Goal: Book appointment/travel/reservation

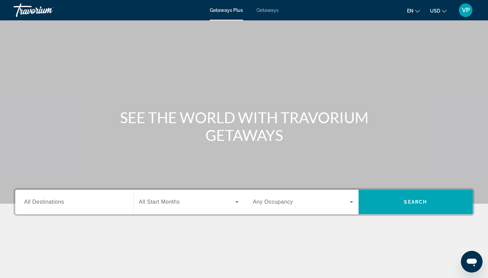
click at [107, 196] on div "Search widget" at bounding box center [74, 201] width 100 height 19
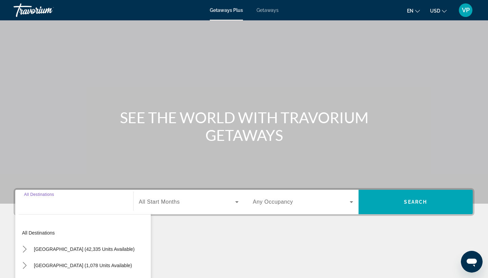
scroll to position [89, 0]
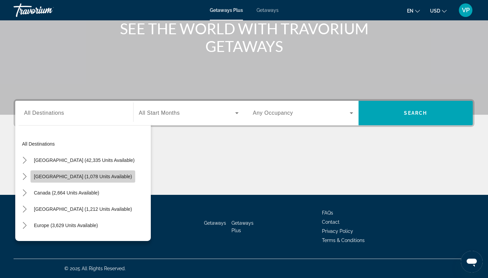
click at [93, 175] on span "[GEOGRAPHIC_DATA] (1,078 units available)" at bounding box center [83, 176] width 98 height 5
type input "**********"
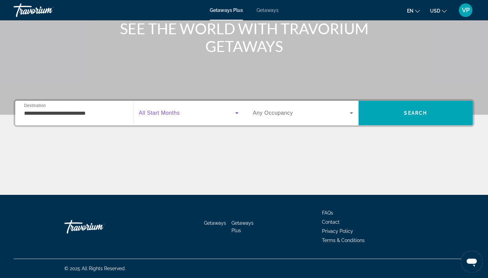
click at [238, 112] on icon "Search widget" at bounding box center [237, 113] width 8 height 8
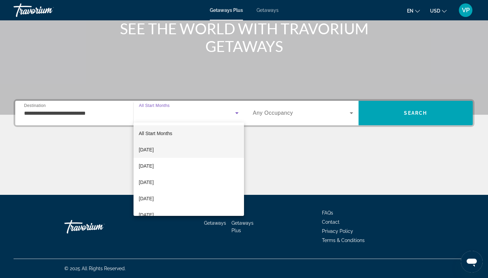
click at [200, 145] on mat-option "[DATE]" at bounding box center [189, 149] width 111 height 16
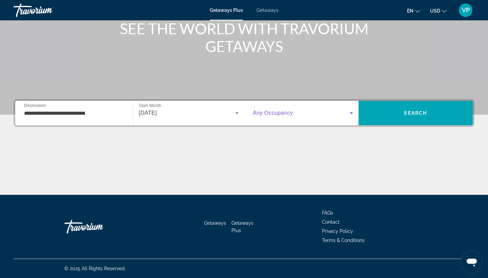
click at [351, 112] on icon "Search widget" at bounding box center [352, 113] width 8 height 8
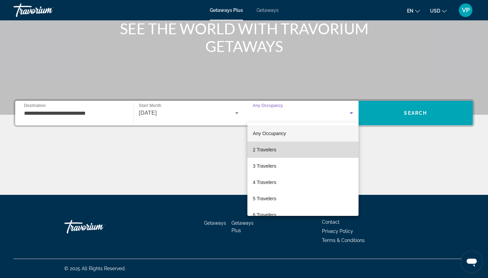
click at [331, 151] on mat-option "2 Travelers" at bounding box center [303, 149] width 111 height 16
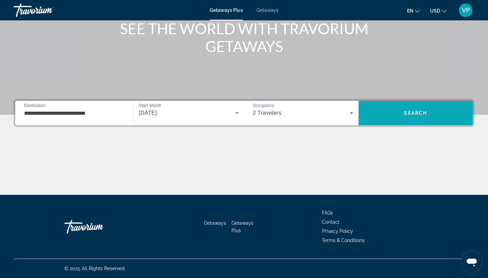
click at [403, 116] on span "Search" at bounding box center [416, 113] width 115 height 16
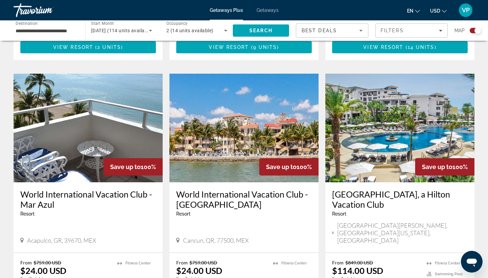
scroll to position [948, 0]
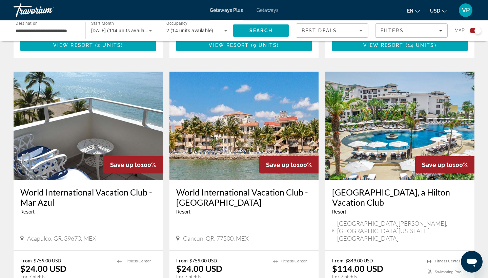
click at [374, 115] on img "Main content" at bounding box center [400, 126] width 149 height 109
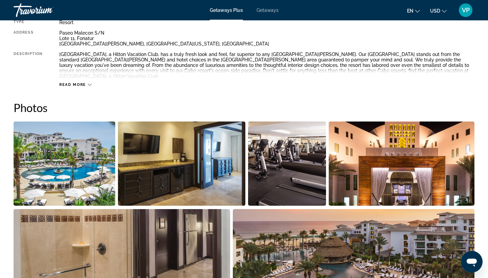
scroll to position [261, 0]
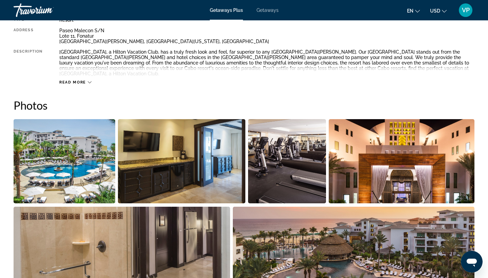
click at [55, 148] on img "Open full-screen image slider" at bounding box center [65, 161] width 102 height 84
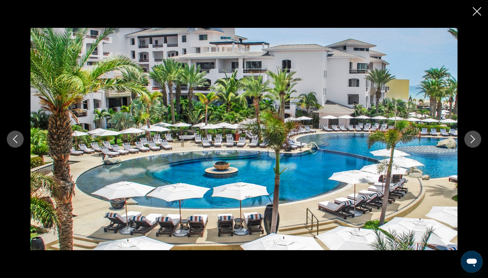
click at [469, 137] on icon "Next image" at bounding box center [473, 139] width 8 height 8
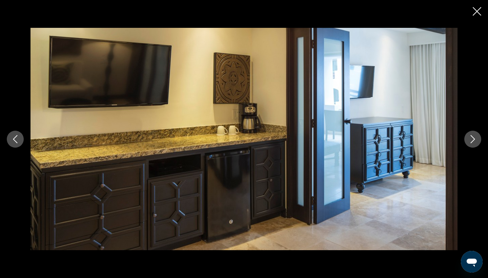
click at [469, 137] on icon "Next image" at bounding box center [473, 139] width 8 height 8
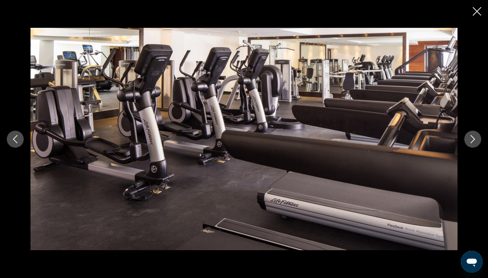
click at [469, 137] on icon "Next image" at bounding box center [473, 139] width 8 height 8
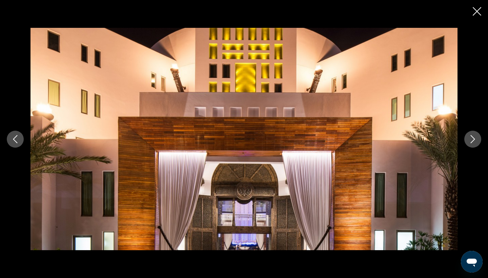
scroll to position [296, 0]
click at [471, 140] on icon "Next image" at bounding box center [473, 139] width 8 height 8
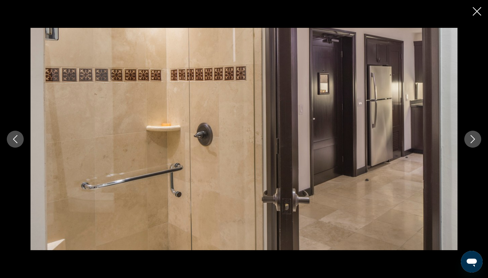
click at [472, 140] on icon "Next image" at bounding box center [473, 139] width 8 height 8
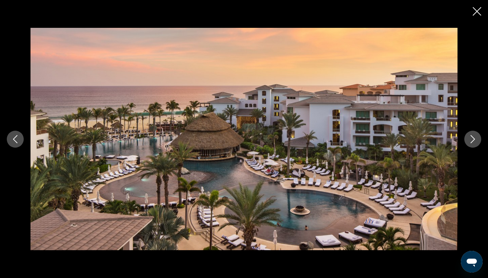
click at [472, 140] on icon "Next image" at bounding box center [473, 139] width 8 height 8
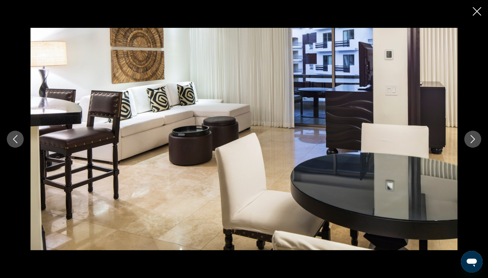
click at [472, 140] on icon "Next image" at bounding box center [473, 139] width 8 height 8
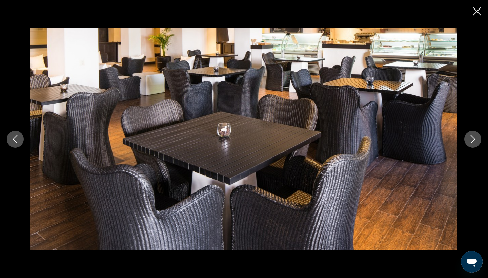
click at [472, 140] on icon "Next image" at bounding box center [473, 139] width 8 height 8
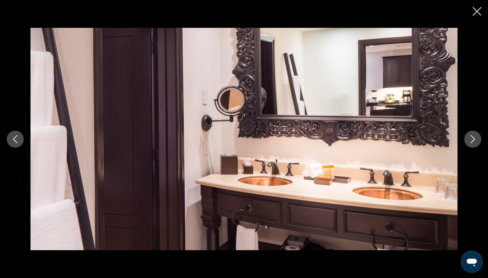
click at [472, 140] on icon "Next image" at bounding box center [473, 139] width 8 height 8
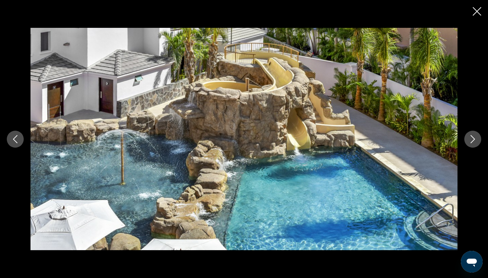
click at [472, 140] on icon "Next image" at bounding box center [473, 139] width 8 height 8
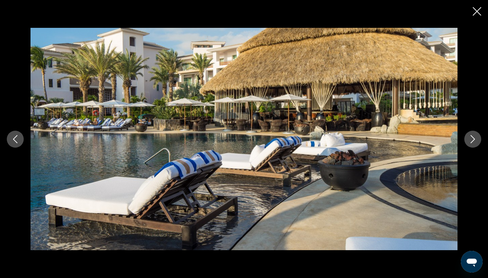
click at [472, 140] on icon "Next image" at bounding box center [473, 139] width 8 height 8
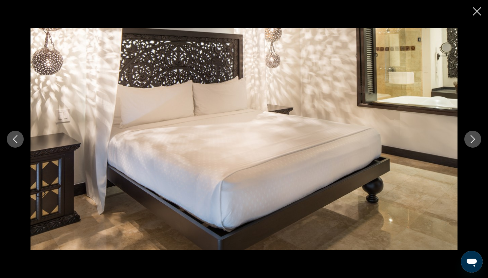
click at [472, 140] on icon "Next image" at bounding box center [473, 139] width 8 height 8
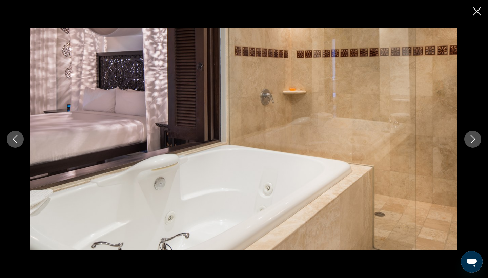
click at [472, 140] on icon "Next image" at bounding box center [473, 139] width 8 height 8
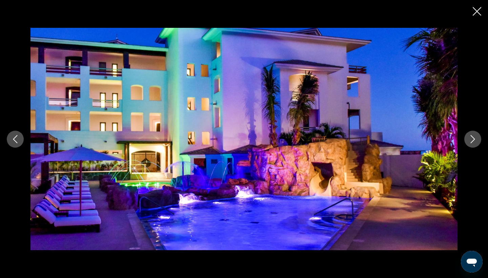
click at [472, 140] on icon "Next image" at bounding box center [473, 139] width 8 height 8
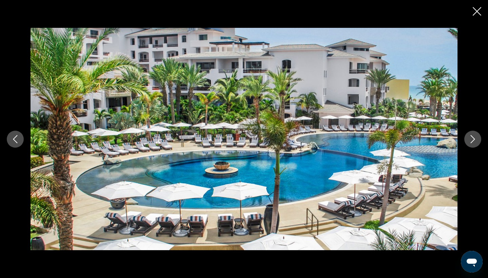
click at [472, 140] on icon "Next image" at bounding box center [473, 139] width 8 height 8
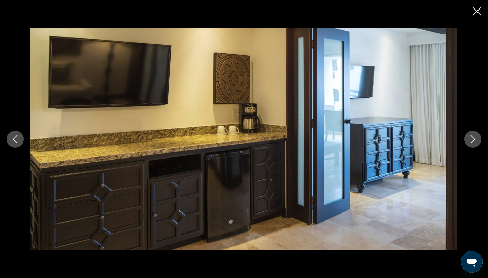
click at [472, 140] on icon "Next image" at bounding box center [473, 139] width 8 height 8
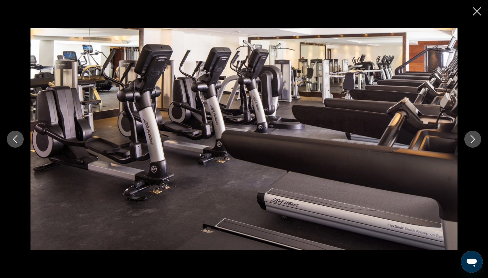
click at [472, 140] on icon "Next image" at bounding box center [473, 139] width 8 height 8
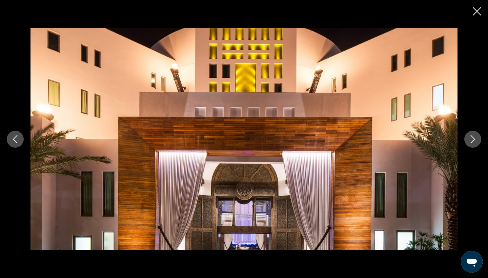
click at [472, 140] on icon "Next image" at bounding box center [473, 139] width 8 height 8
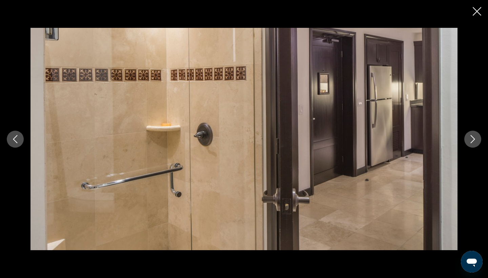
click at [472, 140] on icon "Next image" at bounding box center [473, 139] width 8 height 8
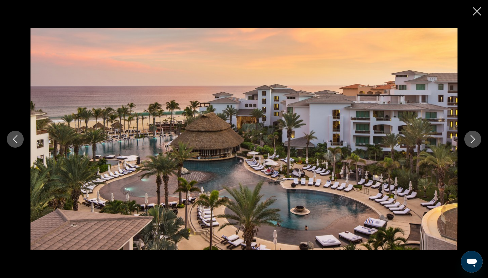
click at [477, 12] on icon "Close slideshow" at bounding box center [477, 11] width 8 height 8
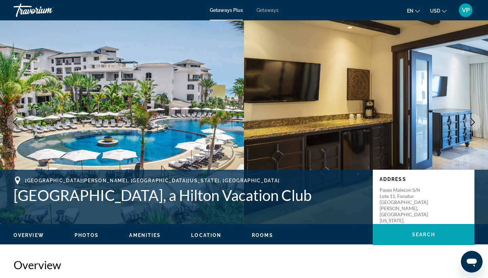
scroll to position [2, 0]
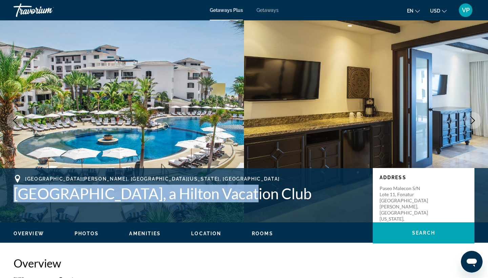
drag, startPoint x: 12, startPoint y: 186, endPoint x: 233, endPoint y: 197, distance: 221.4
click at [233, 197] on div "[GEOGRAPHIC_DATA][PERSON_NAME], [GEOGRAPHIC_DATA][US_STATE], [GEOGRAPHIC_DATA] …" at bounding box center [244, 195] width 488 height 41
copy h1 "[GEOGRAPHIC_DATA], a Hilton Vacation Club"
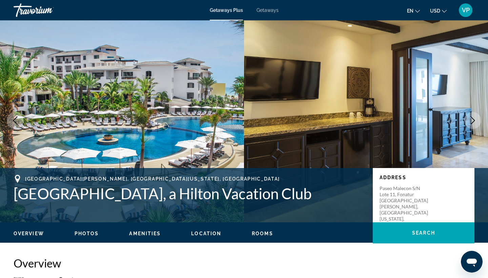
click at [262, 260] on h2 "Overview" at bounding box center [244, 263] width 461 height 14
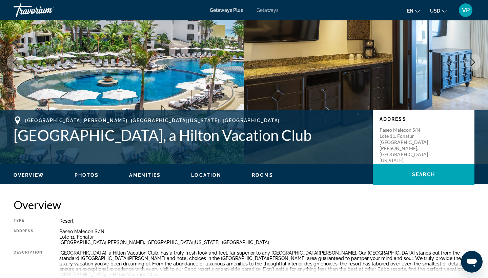
scroll to position [47, 0]
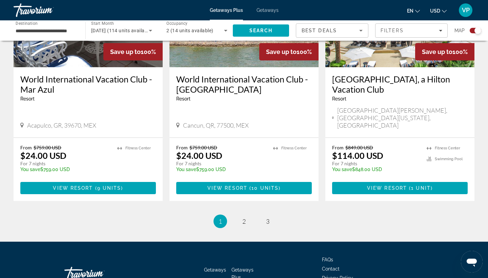
scroll to position [1061, 0]
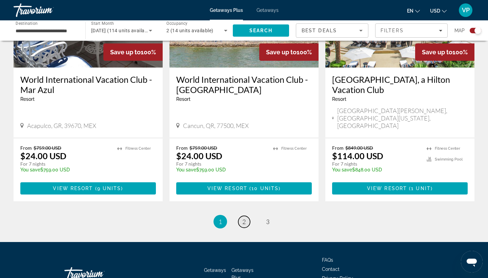
click at [242, 216] on link "page 2" at bounding box center [244, 222] width 12 height 12
